Goal: Download file/media

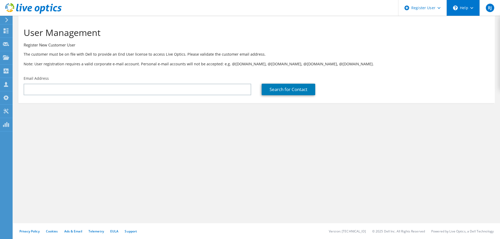
click at [466, 7] on div "\n Help" at bounding box center [462, 8] width 33 height 16
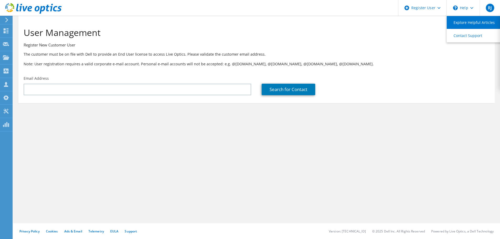
click at [470, 21] on link "Explore Helpful Articles" at bounding box center [475, 22] width 58 height 13
click at [34, 8] on icon at bounding box center [33, 8] width 56 height 11
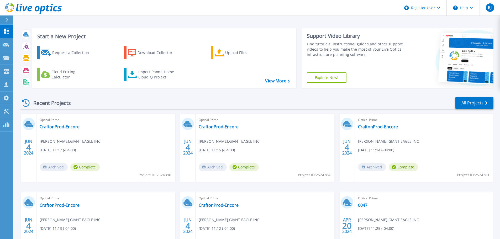
click at [333, 79] on link "Explore Now!" at bounding box center [327, 77] width 40 height 10
click at [469, 7] on button "Help" at bounding box center [462, 8] width 33 height 16
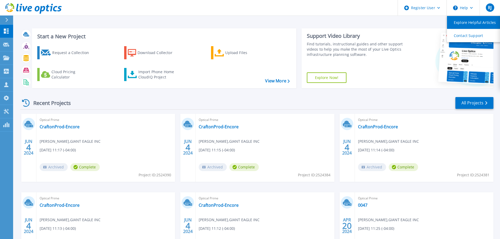
click at [469, 22] on link "Explore Helpful Articles" at bounding box center [476, 22] width 58 height 13
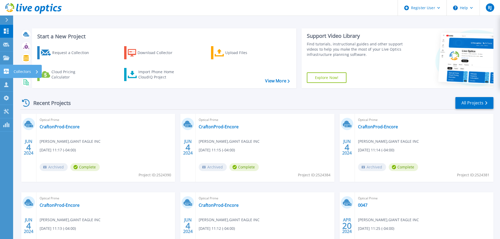
click at [23, 70] on p "Collectors" at bounding box center [22, 72] width 17 height 14
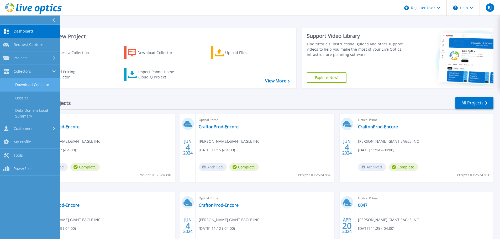
click at [39, 84] on link "Download Collector" at bounding box center [30, 84] width 60 height 13
